Goal: Transaction & Acquisition: Download file/media

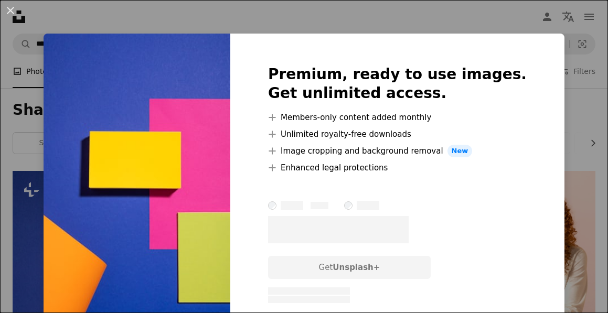
scroll to position [155, 0]
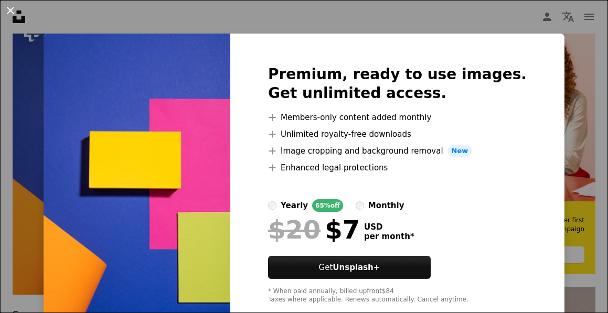
click at [8, 11] on button "An X shape" at bounding box center [10, 10] width 13 height 13
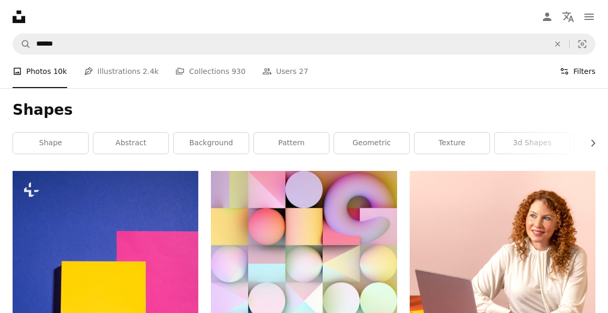
click at [586, 73] on button "Filters Filters" at bounding box center [578, 72] width 36 height 34
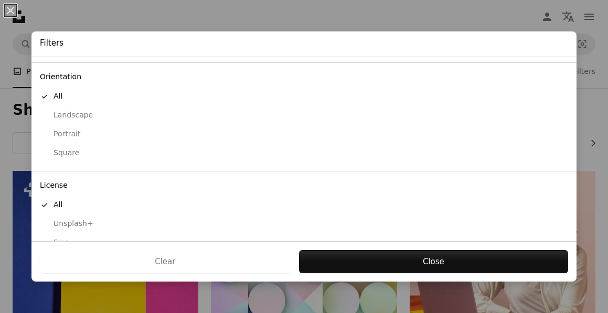
scroll to position [103, 0]
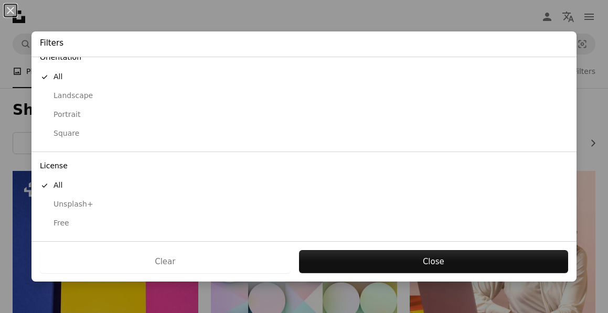
click at [62, 222] on div "Free" at bounding box center [304, 223] width 528 height 10
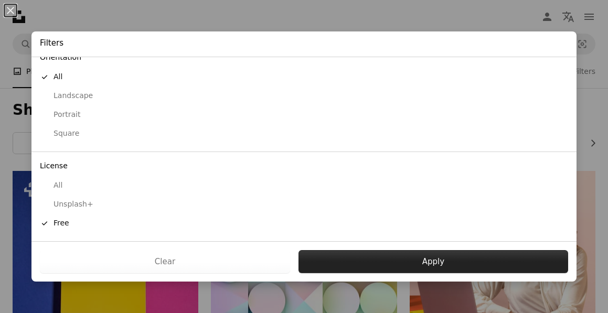
click at [432, 256] on button "Apply" at bounding box center [433, 261] width 270 height 23
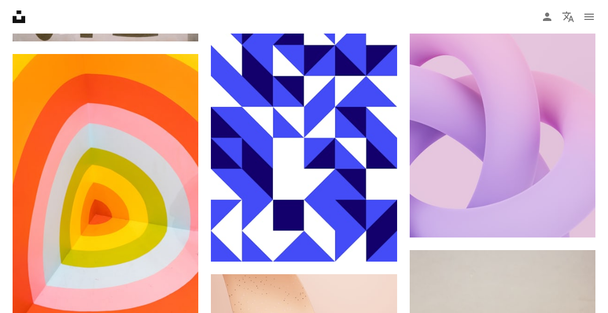
scroll to position [960, 0]
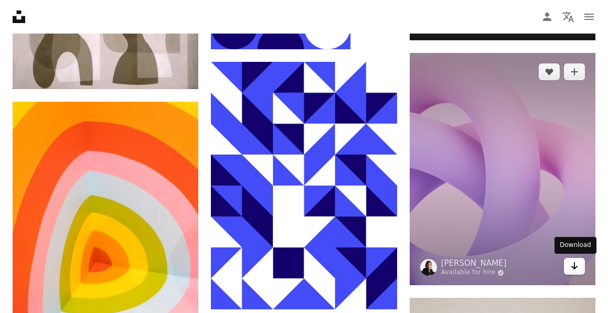
click at [573, 268] on icon "Download" at bounding box center [574, 265] width 7 height 7
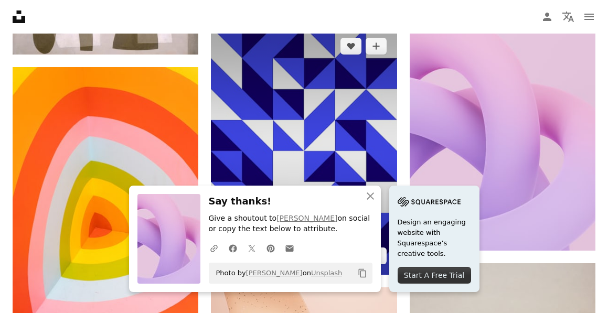
scroll to position [995, 0]
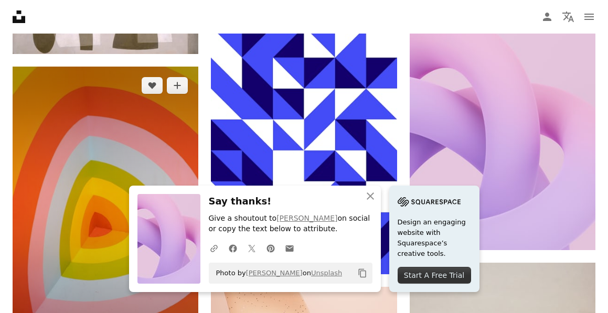
click at [156, 109] on img at bounding box center [106, 206] width 186 height 279
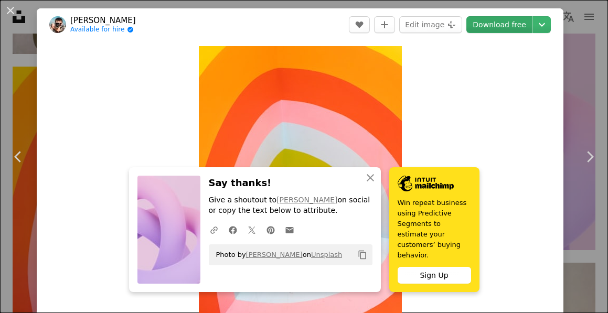
click at [496, 26] on link "Download free" at bounding box center [499, 24] width 66 height 17
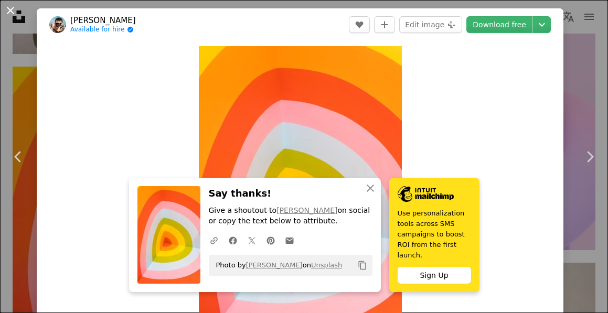
click at [4, 9] on button "An X shape" at bounding box center [10, 10] width 13 height 13
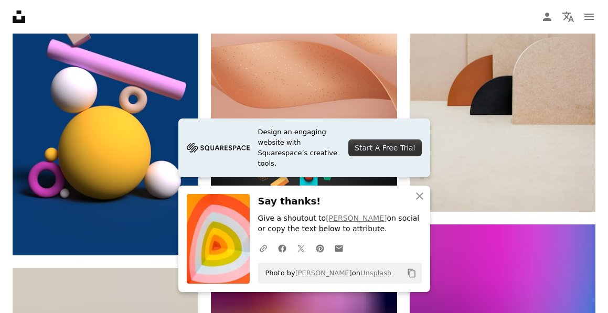
scroll to position [1388, 0]
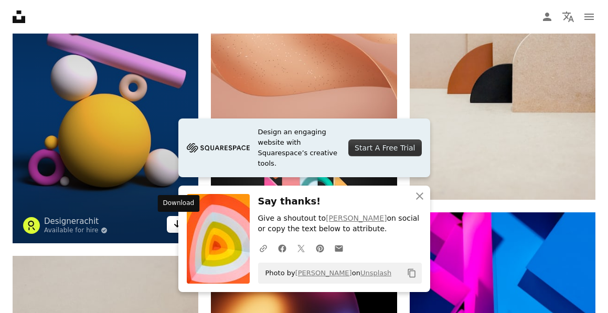
click at [173, 228] on icon "Arrow pointing down" at bounding box center [177, 224] width 8 height 13
